Goal: Transaction & Acquisition: Download file/media

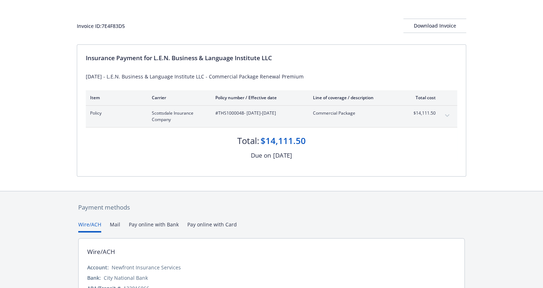
scroll to position [36, 0]
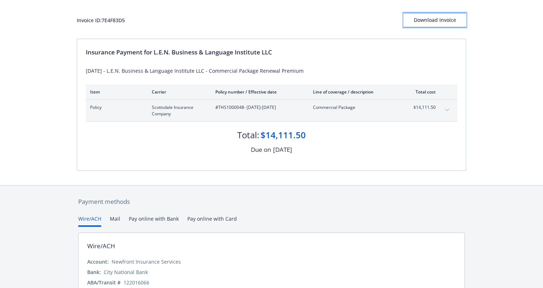
click at [421, 15] on div "Download Invoice" at bounding box center [434, 20] width 63 height 14
